Goal: Task Accomplishment & Management: Use online tool/utility

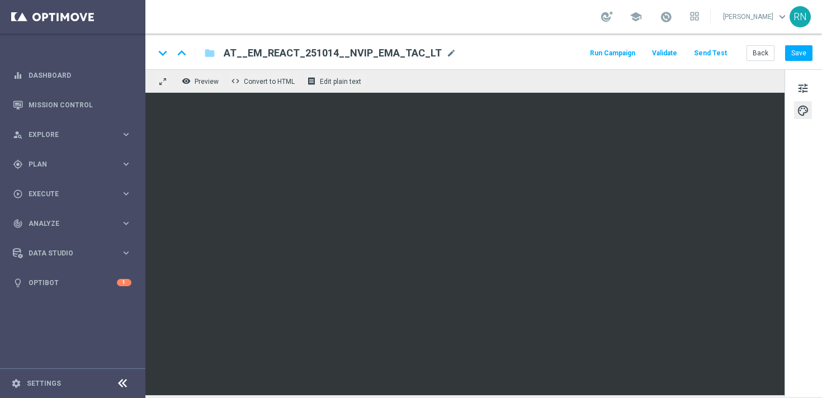
click at [704, 43] on div "keyboard_arrow_down keyboard_arrow_up folder AT__EM_REACT_251014__NVIP_EMA_TAC_…" at bounding box center [483, 52] width 677 height 36
click at [711, 51] on button "Send Test" at bounding box center [710, 53] width 36 height 15
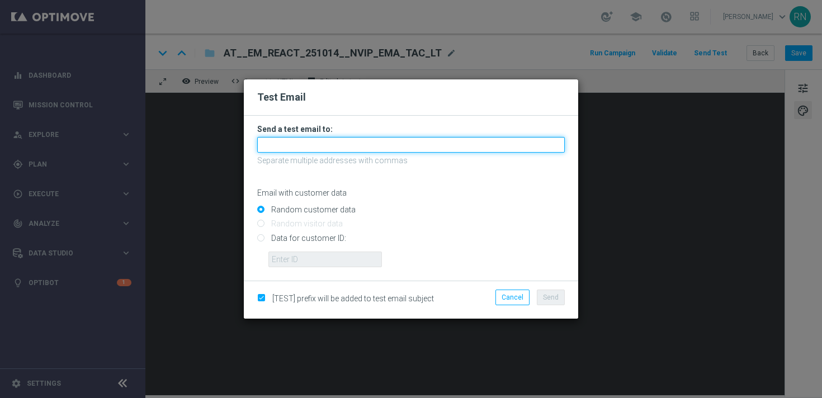
click at [314, 145] on input "text" at bounding box center [411, 145] width 308 height 16
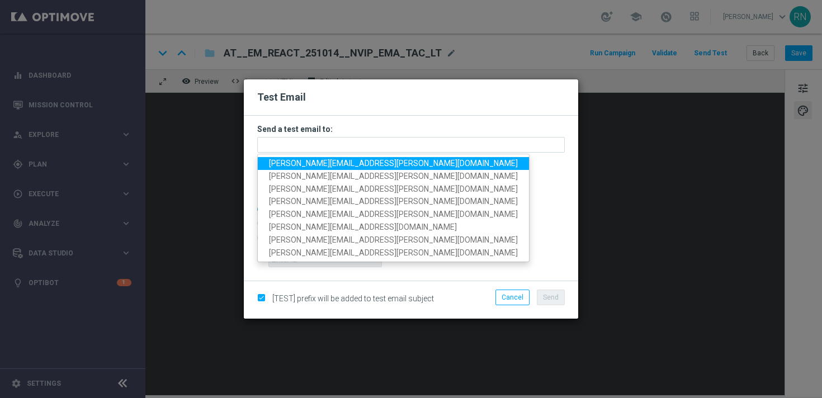
click at [328, 167] on span "[PERSON_NAME][EMAIL_ADDRESS][PERSON_NAME][DOMAIN_NAME]" at bounding box center [393, 163] width 249 height 9
type input "[PERSON_NAME][EMAIL_ADDRESS][PERSON_NAME][DOMAIN_NAME]"
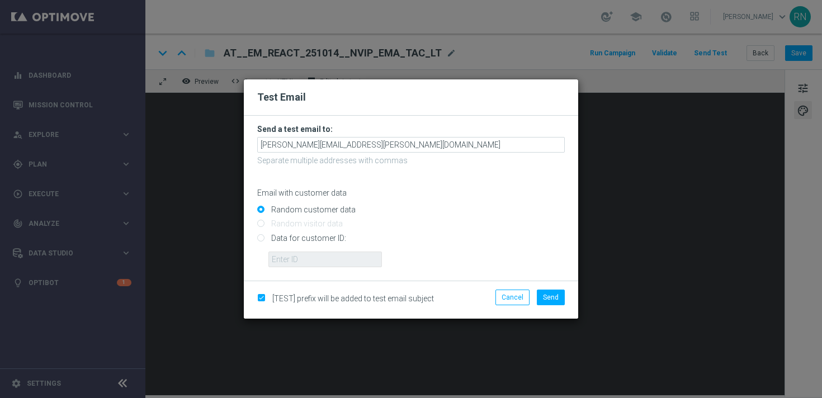
click at [286, 237] on input "Data for customer ID:" at bounding box center [411, 243] width 308 height 16
radio input "true"
click at [300, 262] on input "text" at bounding box center [325, 260] width 114 height 16
paste input "224105369"
type input "224105369"
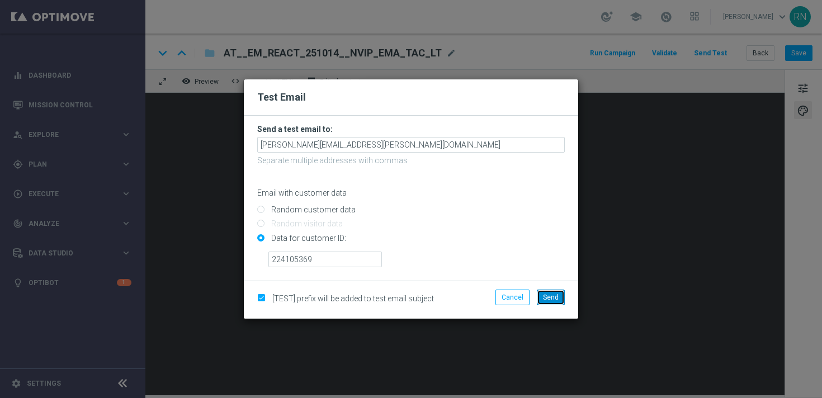
click at [557, 299] on span "Send" at bounding box center [551, 298] width 16 height 8
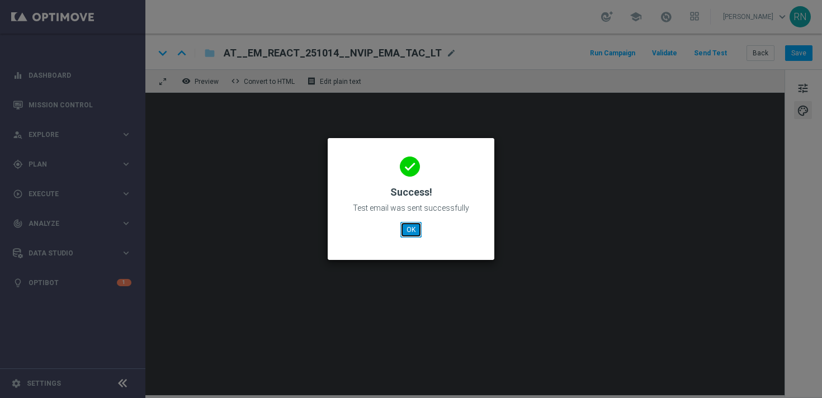
click at [410, 230] on button "OK" at bounding box center [410, 230] width 21 height 16
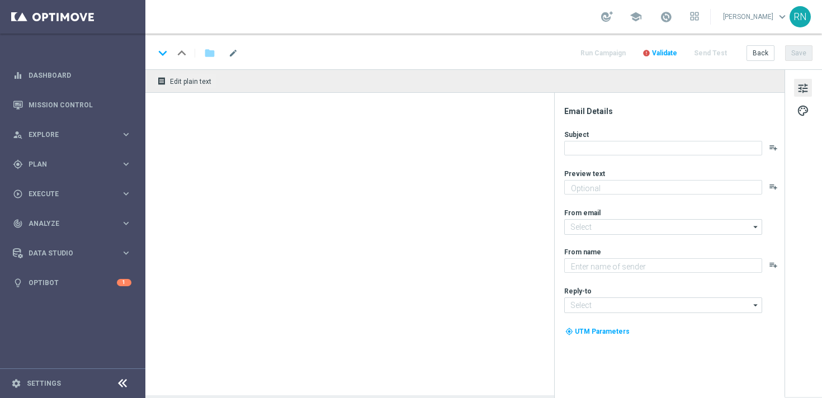
type textarea "Rubbel GRATIS zu den EuroMillionen."
type textarea "Lottoland"
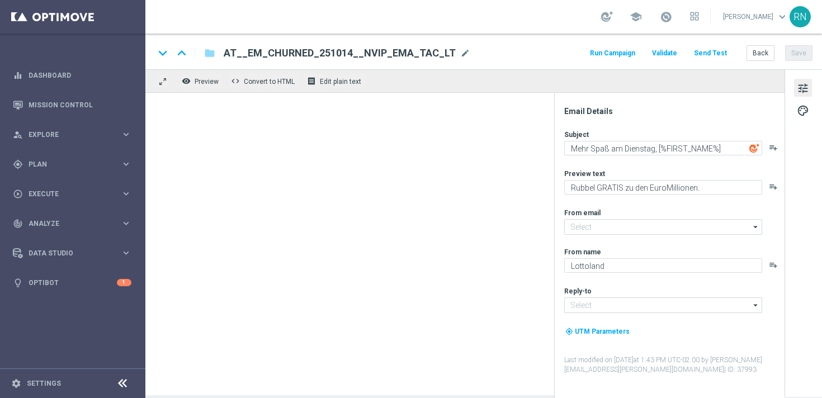
type input "[EMAIL_ADDRESS][DOMAIN_NAME]"
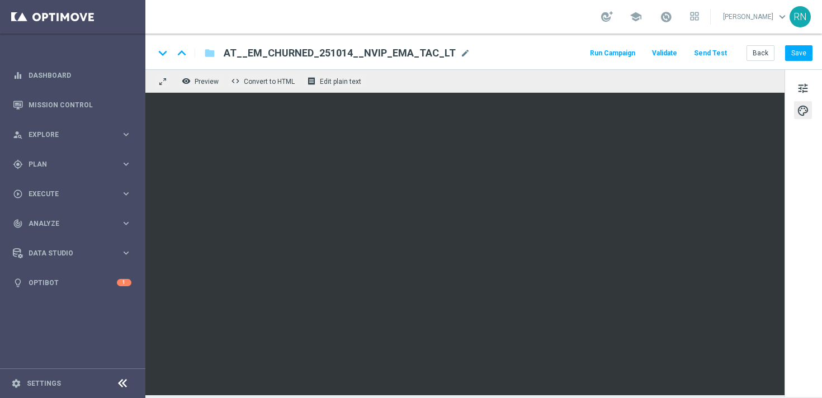
click at [713, 52] on button "Send Test" at bounding box center [710, 53] width 36 height 15
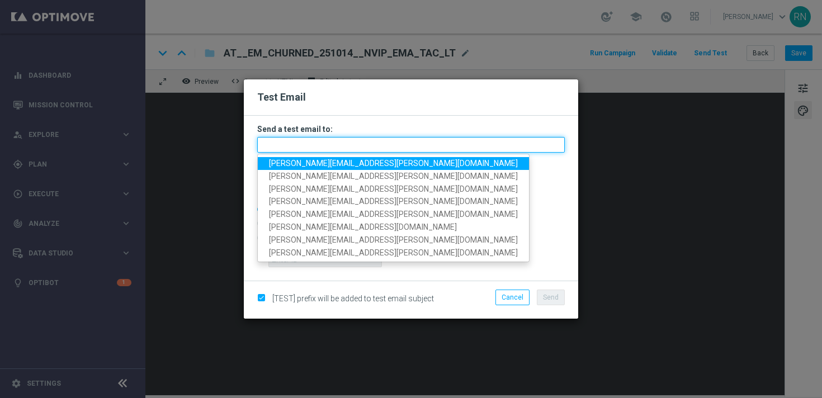
click at [303, 141] on input "text" at bounding box center [411, 145] width 308 height 16
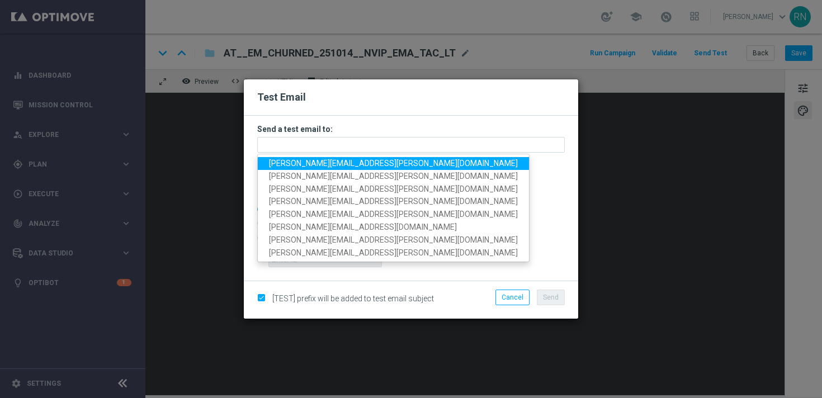
click at [342, 167] on span "[PERSON_NAME][EMAIL_ADDRESS][PERSON_NAME][DOMAIN_NAME]" at bounding box center [393, 163] width 249 height 9
type input "[PERSON_NAME][EMAIL_ADDRESS][PERSON_NAME][DOMAIN_NAME]"
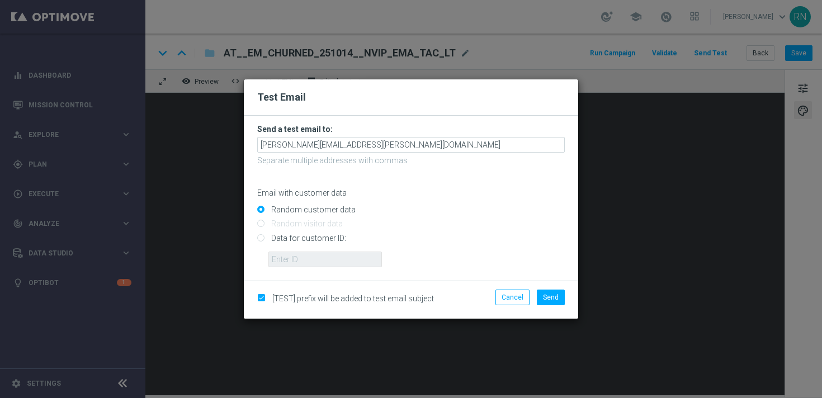
click at [294, 237] on input "Data for customer ID:" at bounding box center [411, 243] width 308 height 16
radio input "true"
click at [328, 257] on input "text" at bounding box center [325, 260] width 114 height 16
paste input "224105369"
type input "224105369"
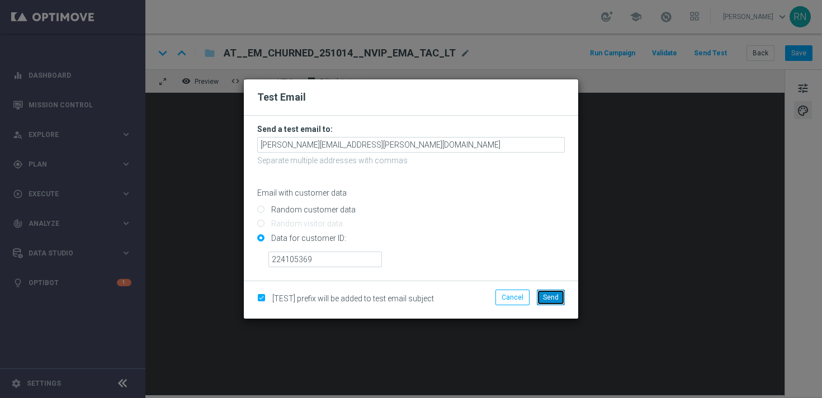
click at [547, 296] on span "Send" at bounding box center [551, 298] width 16 height 8
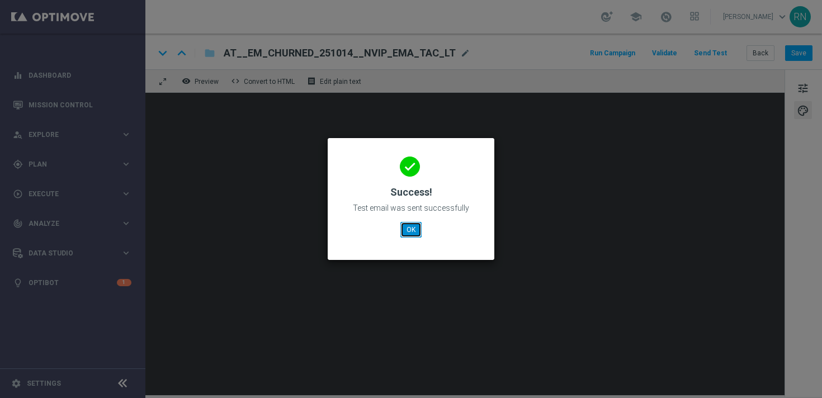
click at [414, 223] on button "OK" at bounding box center [410, 230] width 21 height 16
